Goal: Task Accomplishment & Management: Complete application form

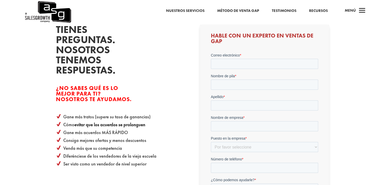
scroll to position [152, 0]
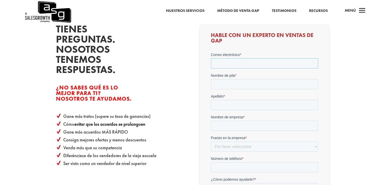
click at [231, 61] on input "Correo electrónico *" at bounding box center [264, 63] width 107 height 10
type input "[EMAIL_ADDRESS][DOMAIN_NAME]"
type input "[PERSON_NAME]"
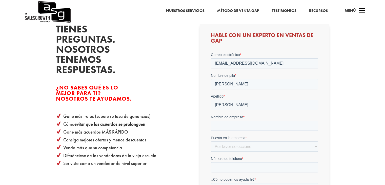
type input "[PERSON_NAME]"
type input "PARTICULAR"
click at [285, 150] on select "Por favor seleccione Altos ejecutivos (CRO, CSO, etc.) Liderazgo sénior (vicepr…" at bounding box center [264, 146] width 107 height 10
select select "Individual Contributor (AE, SDR, CSM, etc)"
click at [211, 141] on select "Por favor seleccione Altos ejecutivos (CRO, CSO, etc.) Liderazgo sénior (vicepr…" at bounding box center [264, 146] width 107 height 10
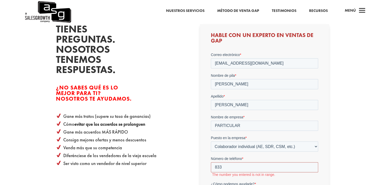
type input "8333873444"
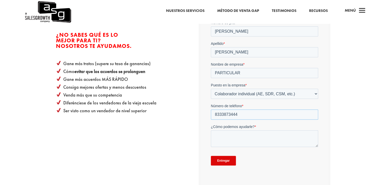
scroll to position [206, 0]
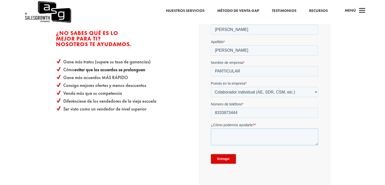
click at [244, 132] on textarea "¿Cómo podemos ayudarle? *" at bounding box center [264, 136] width 107 height 17
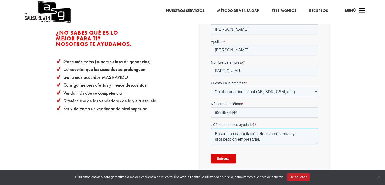
type textarea "Busco una capacitación efectiva en ventas y prospección empresarial."
click at [228, 158] on input "Entregar" at bounding box center [223, 159] width 25 height 10
type input "Submit"
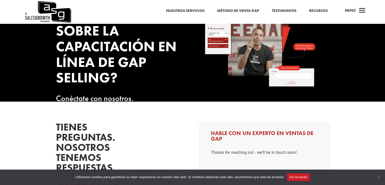
scroll to position [17, 0]
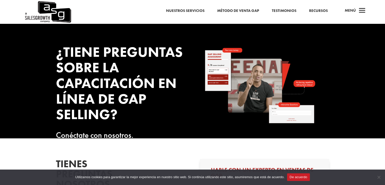
click at [241, 12] on font "Método de venta Gap" at bounding box center [238, 10] width 42 height 5
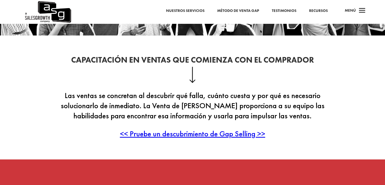
scroll to position [101, 0]
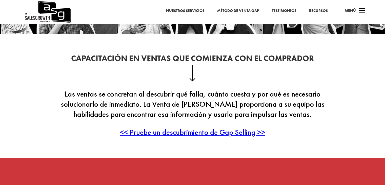
click at [210, 132] on font "<< Pruebe un descubrimiento de Gap Selling >>" at bounding box center [192, 132] width 145 height 10
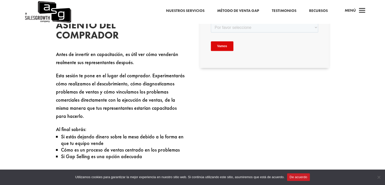
scroll to position [214, 0]
